Goal: Find specific page/section

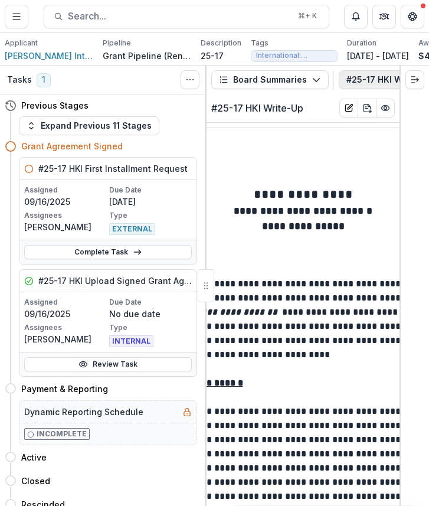
click at [363, 79] on button "#25-17 HKI Write-Up" at bounding box center [396, 79] width 115 height 19
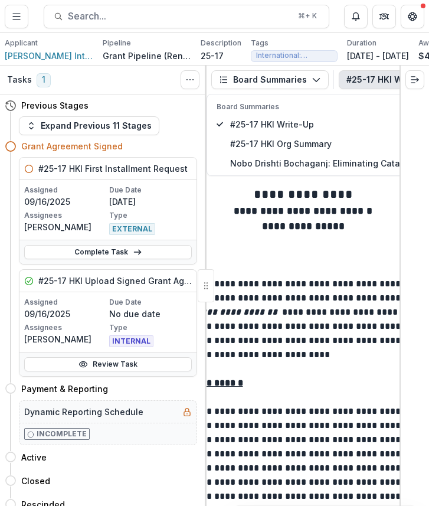
click at [375, 81] on button "#25-17 HKI Write-Up" at bounding box center [396, 79] width 115 height 19
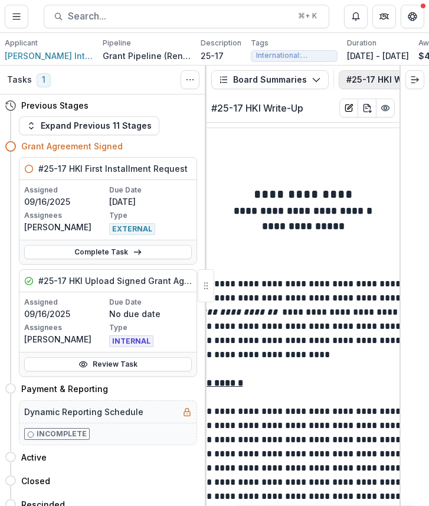
click at [375, 81] on button "#25-17 HKI Write-Up" at bounding box center [396, 79] width 115 height 19
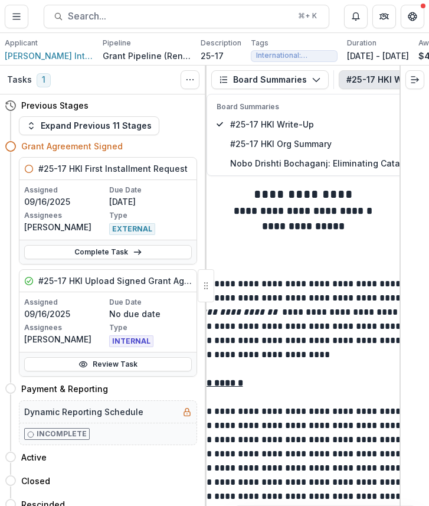
click at [375, 81] on button "#25-17 HKI Write-Up" at bounding box center [396, 79] width 115 height 19
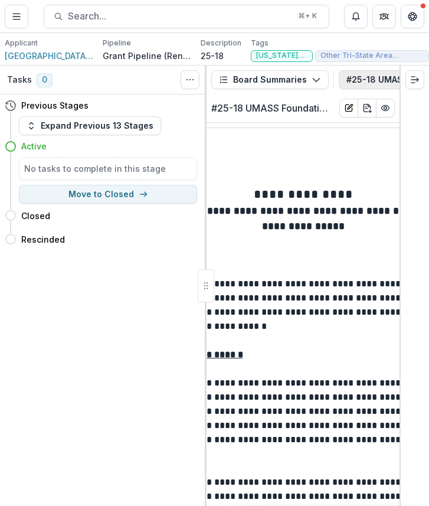
click at [379, 77] on button "#25-18 UMASS Foundation Write-Up" at bounding box center [398, 79] width 118 height 19
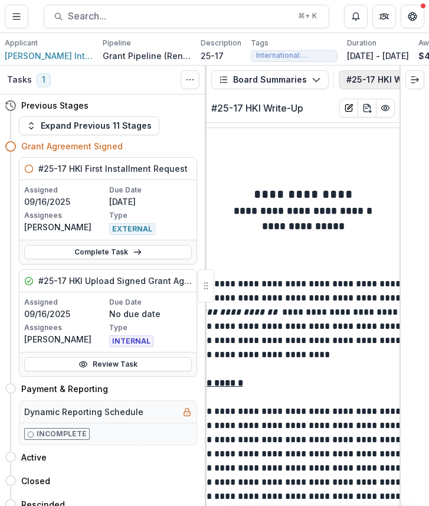
click at [372, 88] on button "#25-17 HKI Write-Up" at bounding box center [396, 79] width 115 height 19
